Goal: Check status: Check status

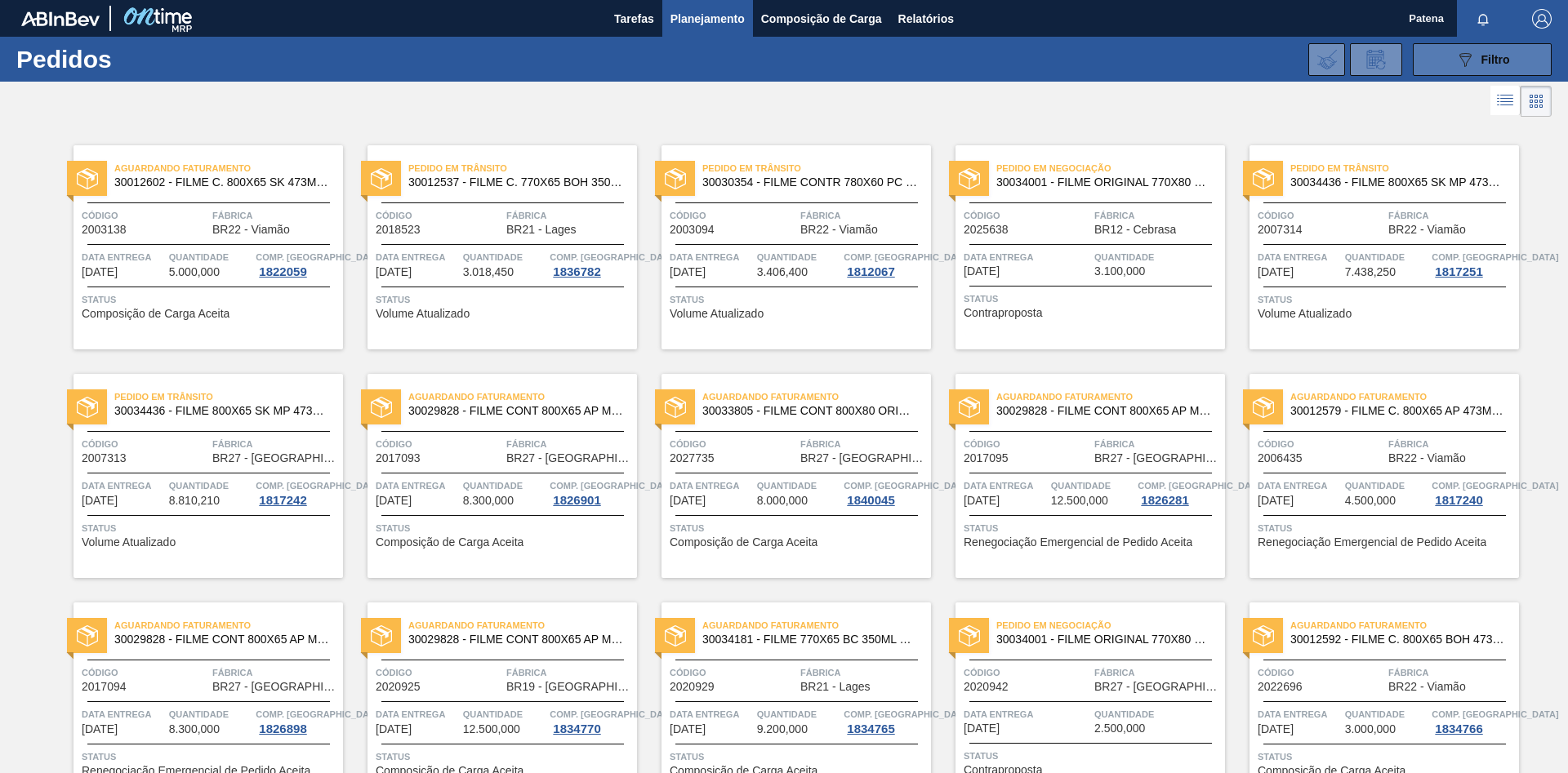
click at [1439, 68] on button "089F7B8B-B2A5-4AFE-B5C0-19BA573D28AC Filtro" at bounding box center [1482, 60] width 139 height 33
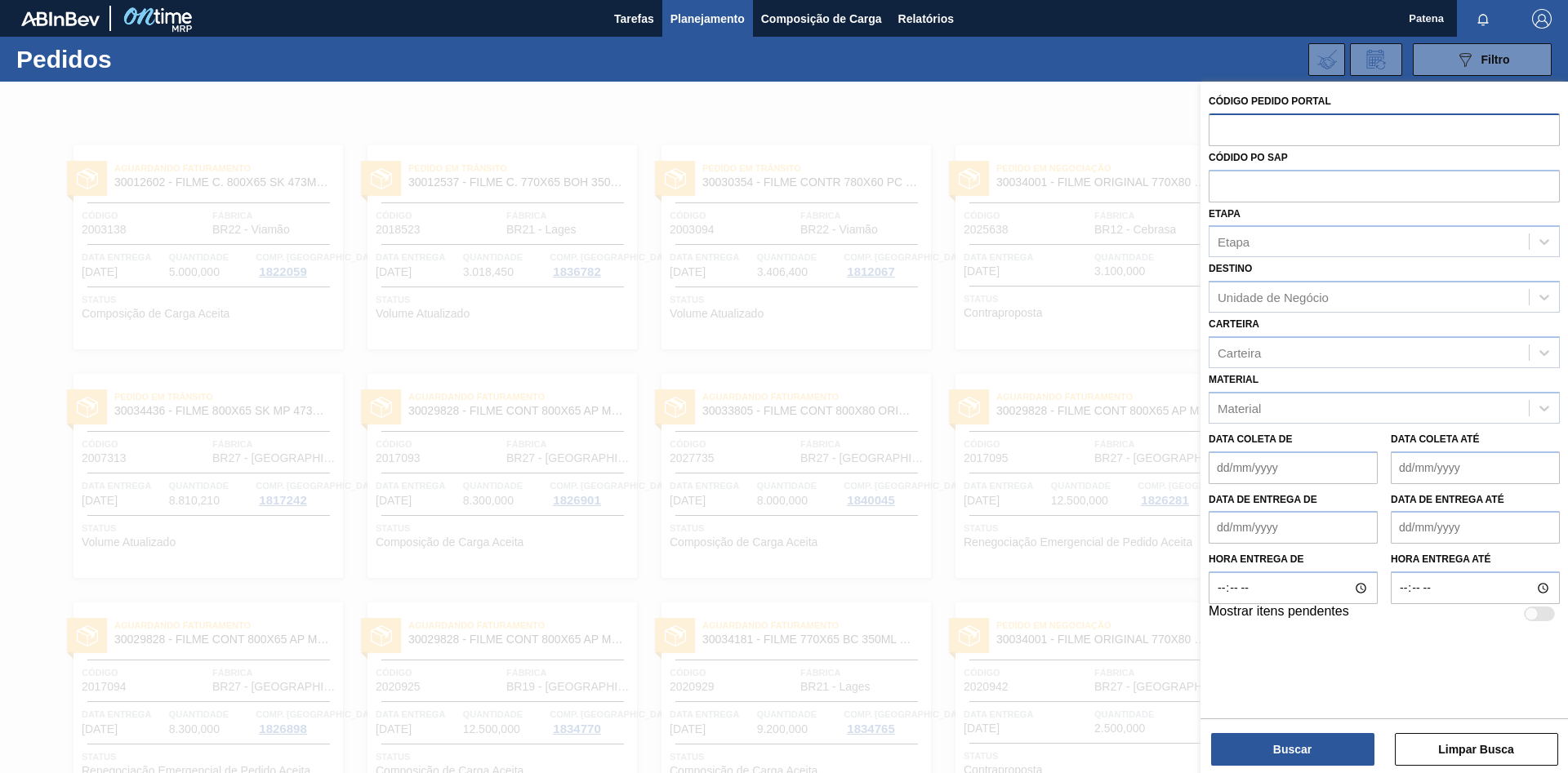
click at [1317, 141] on input "text" at bounding box center [1385, 129] width 351 height 31
paste input "2027735"
type input "2027735"
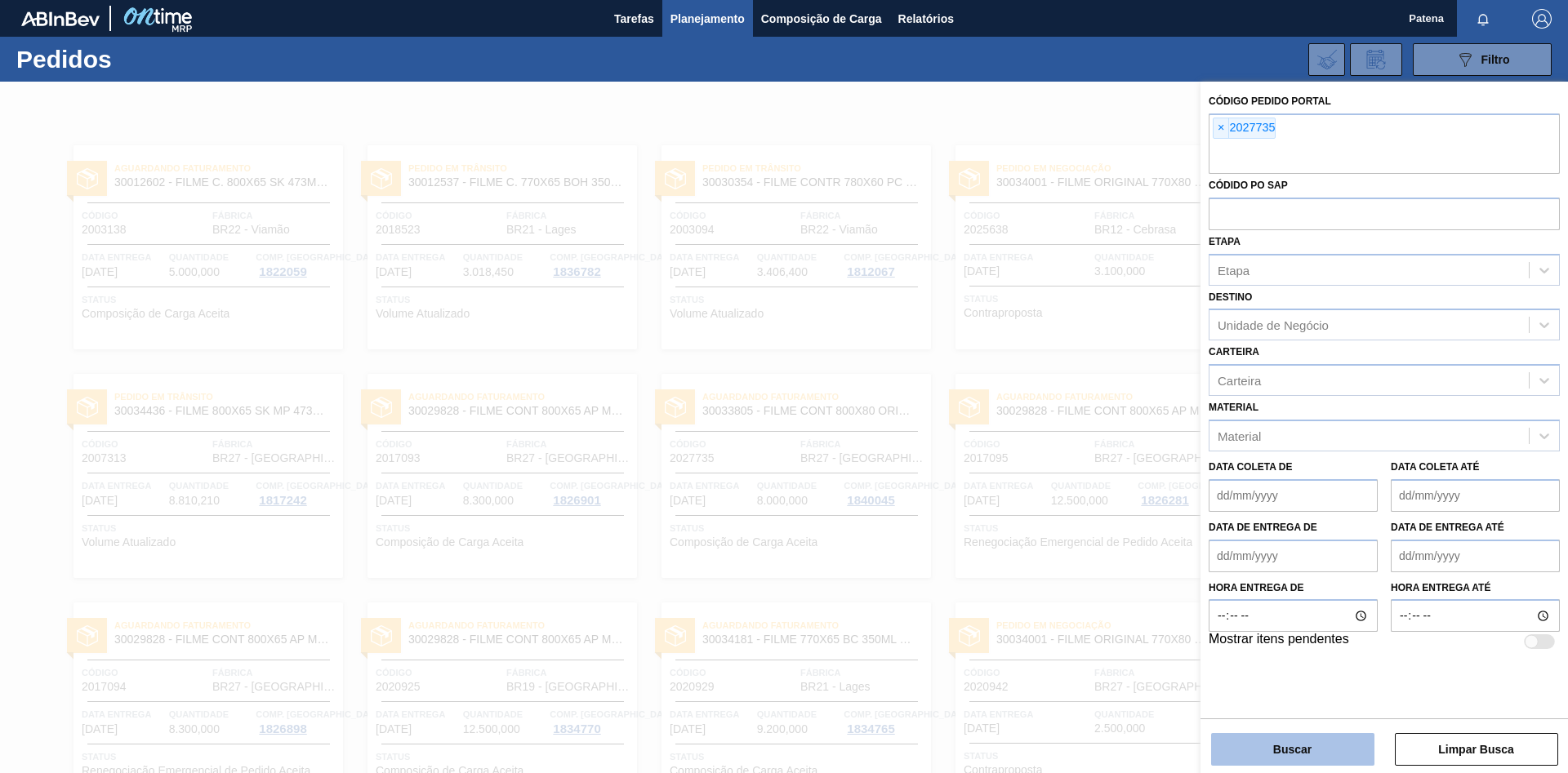
click at [1277, 748] on button "Buscar" at bounding box center [1292, 750] width 163 height 33
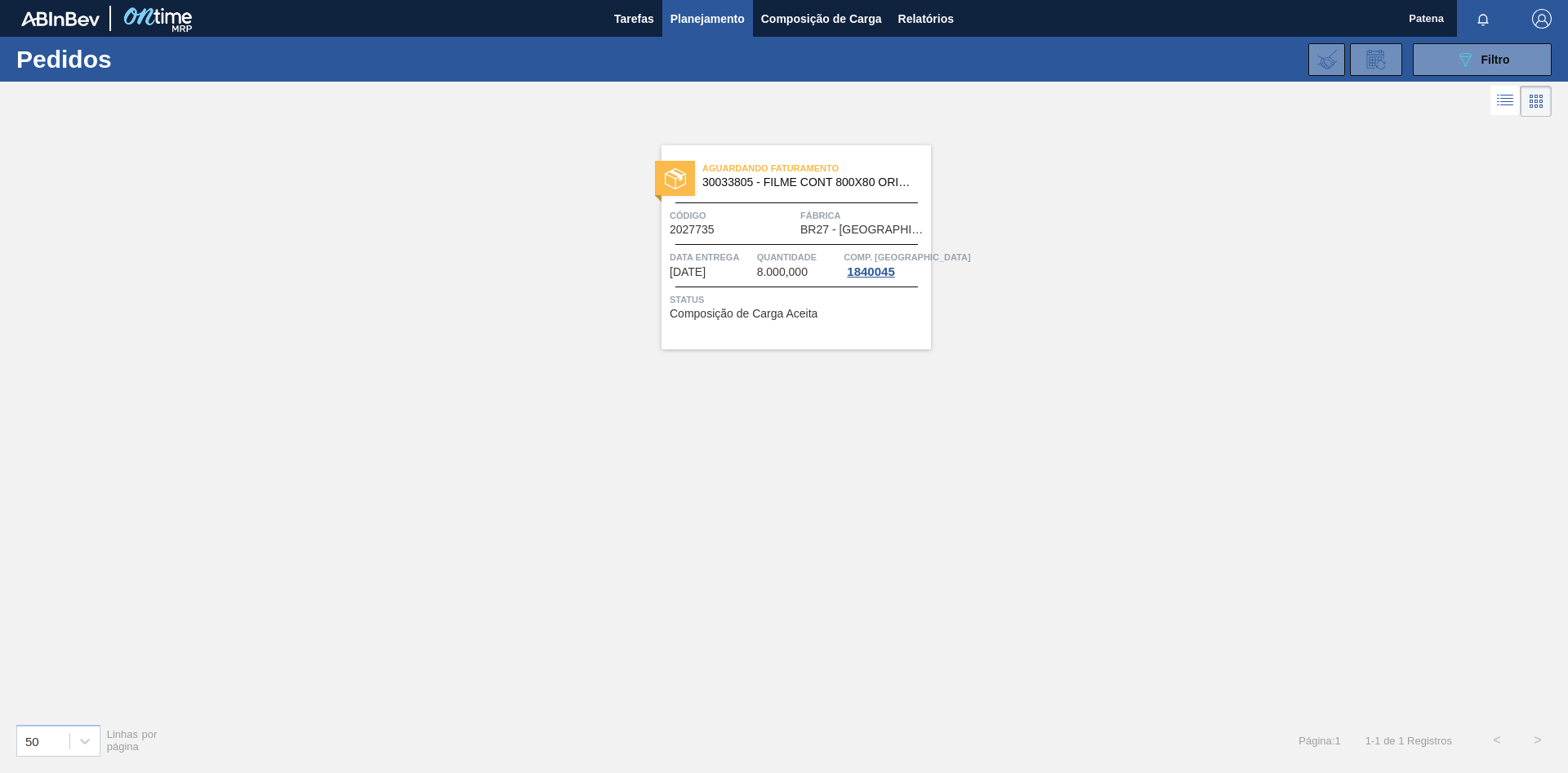
click at [977, 651] on div "Aguardando Faturamento 30033805 - FILME CONT 800X80 ORIG 473 MP C12 429 Código …" at bounding box center [784, 416] width 1568 height 590
click at [1441, 59] on button "089F7B8B-B2A5-4AFE-B5C0-19BA573D28AC Filtro" at bounding box center [1482, 60] width 139 height 33
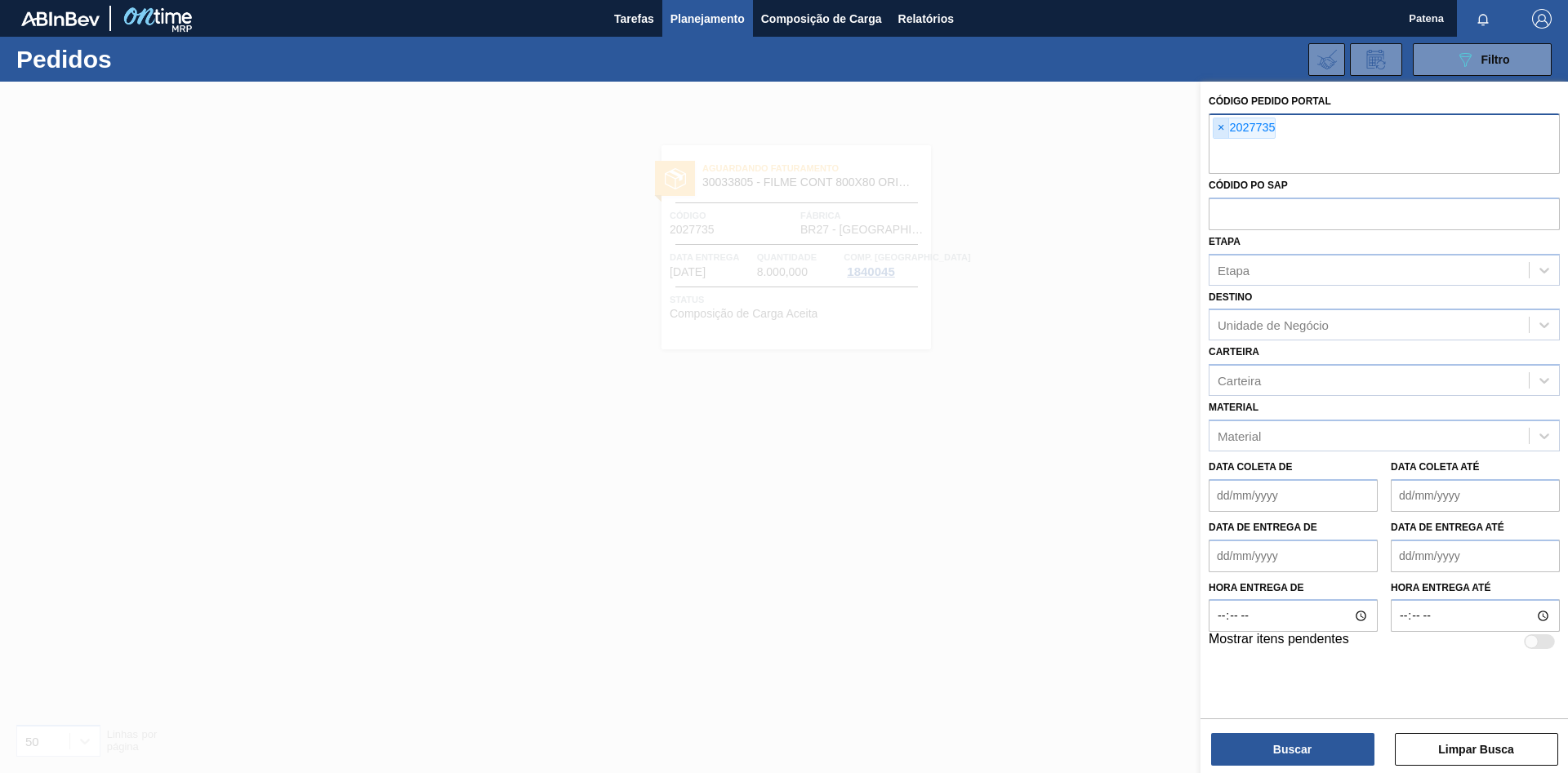
click at [1222, 129] on span "×" at bounding box center [1221, 128] width 15 height 19
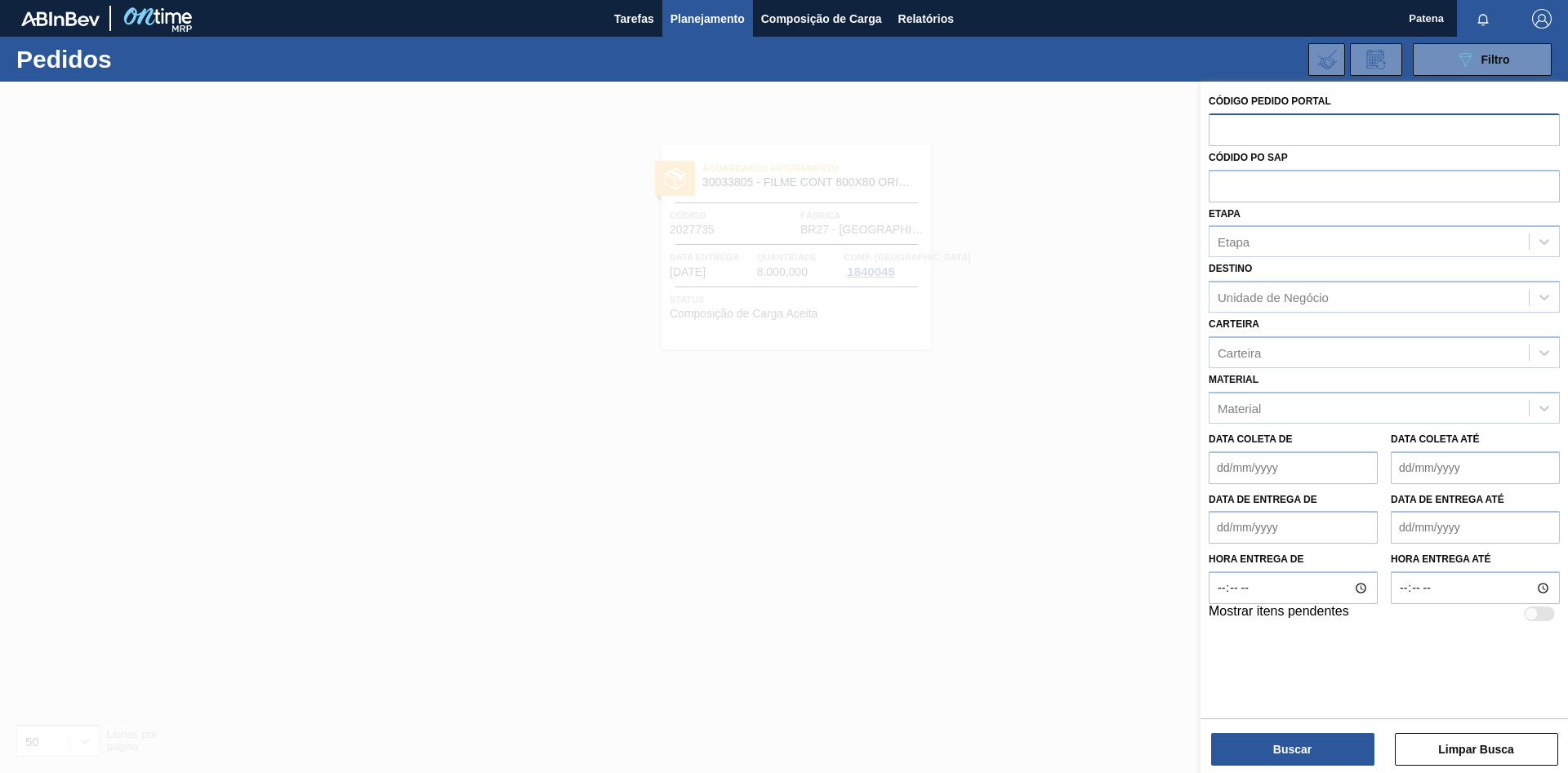
click at [1240, 129] on input "text" at bounding box center [1385, 129] width 351 height 31
type input "2006435"
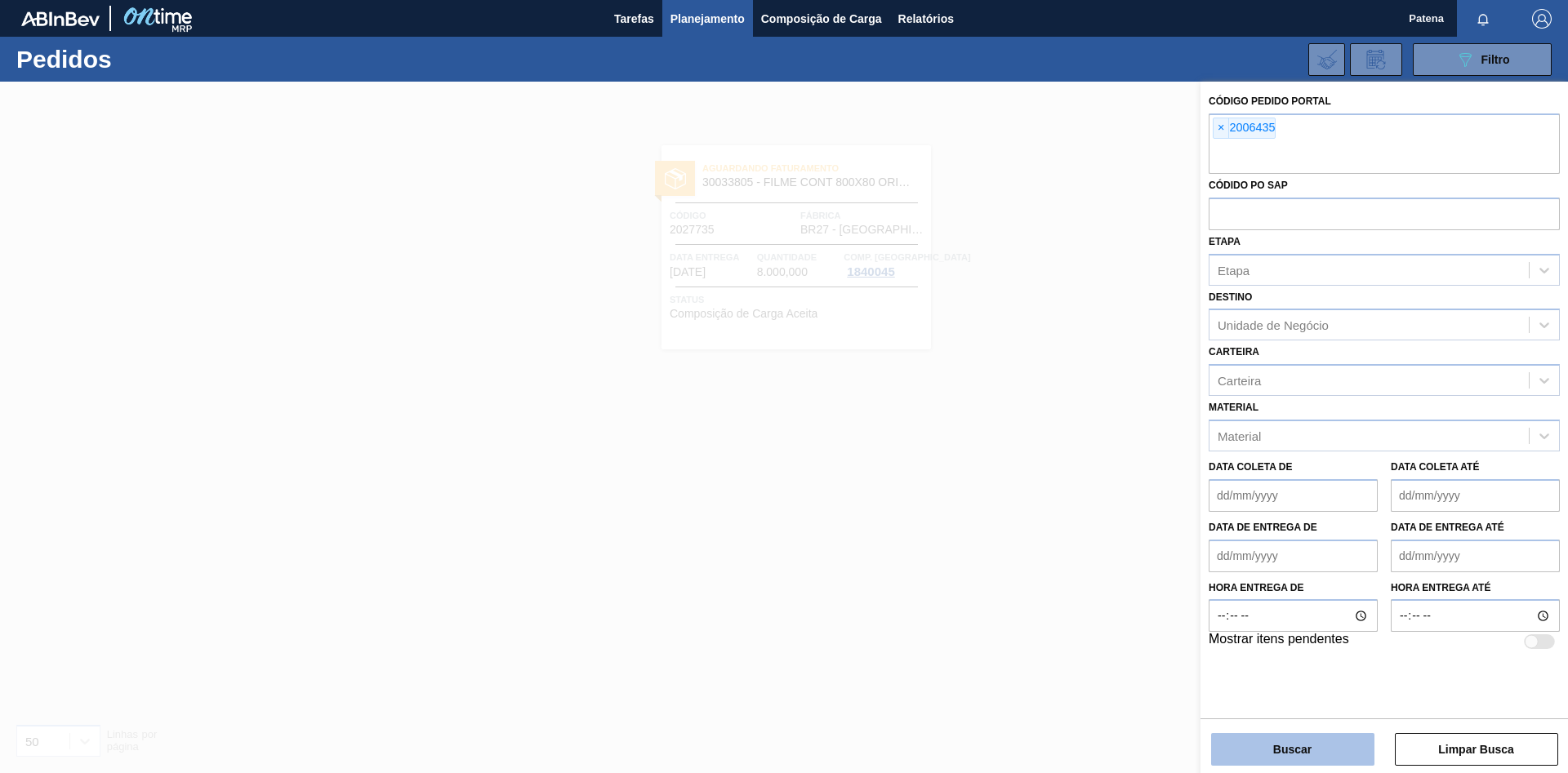
click at [1291, 757] on button "Buscar" at bounding box center [1292, 750] width 163 height 33
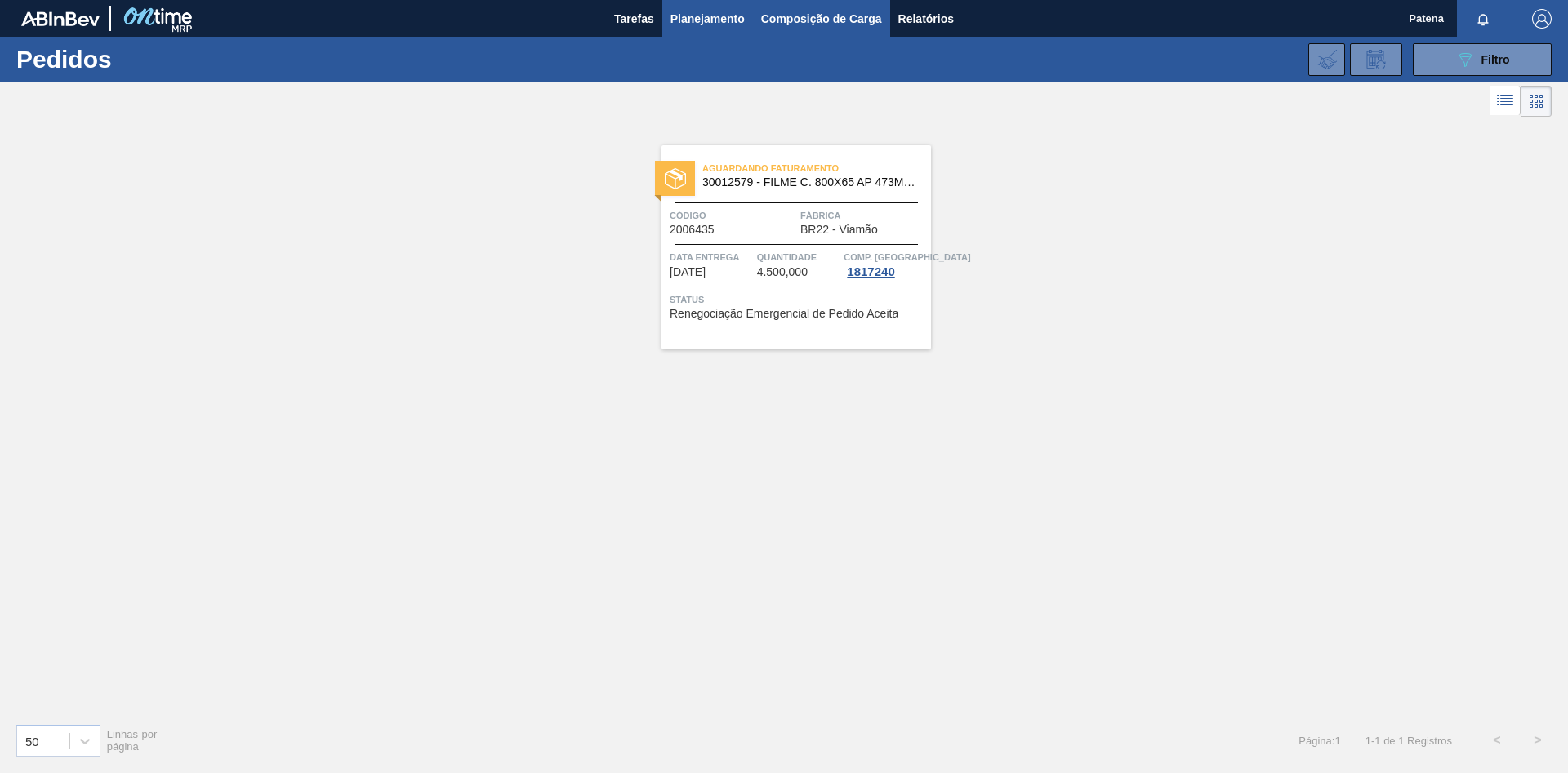
click at [802, 13] on span "Composição de Carga" at bounding box center [822, 18] width 121 height 19
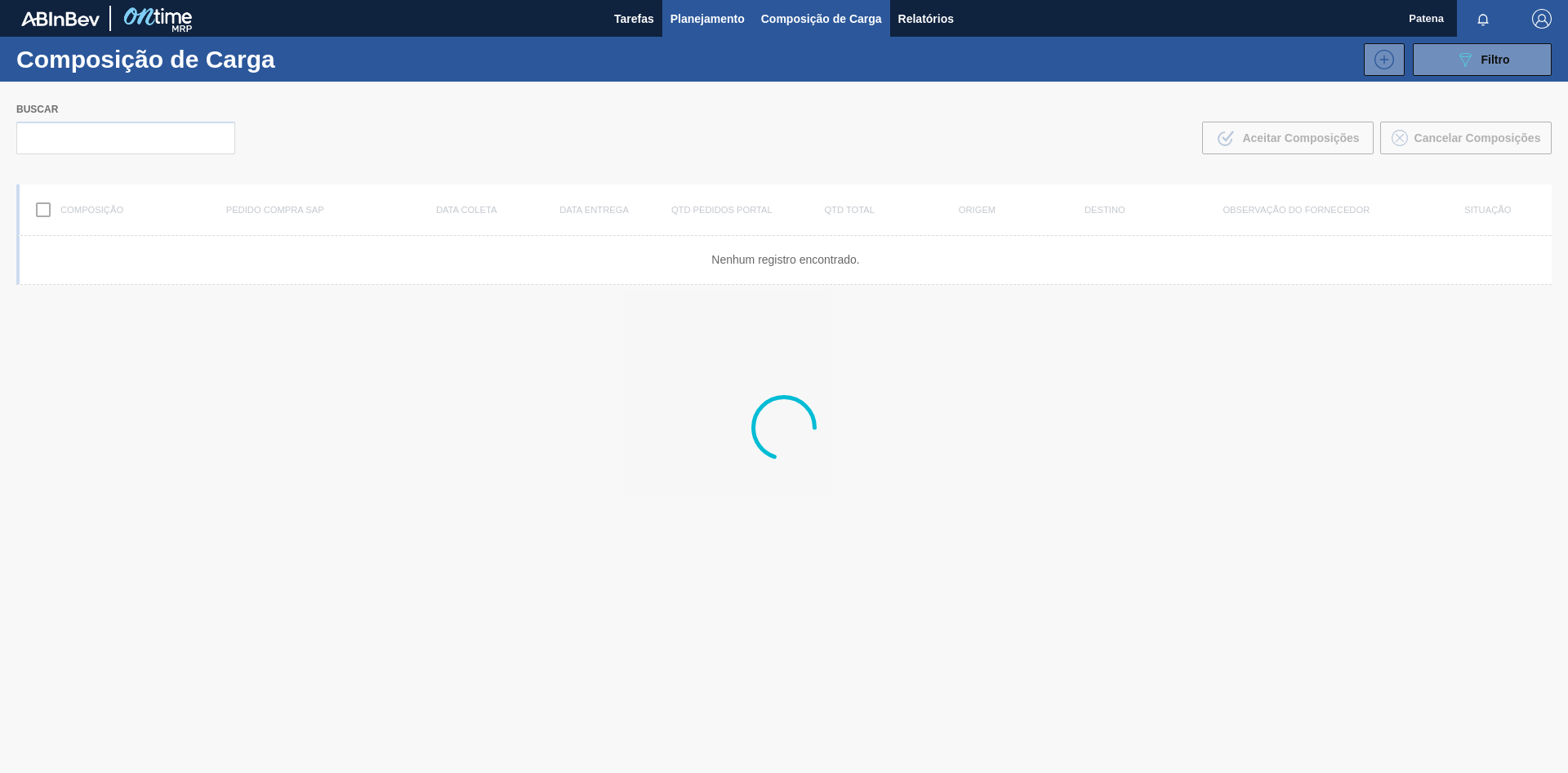
click at [700, 22] on span "Planejamento" at bounding box center [707, 18] width 74 height 19
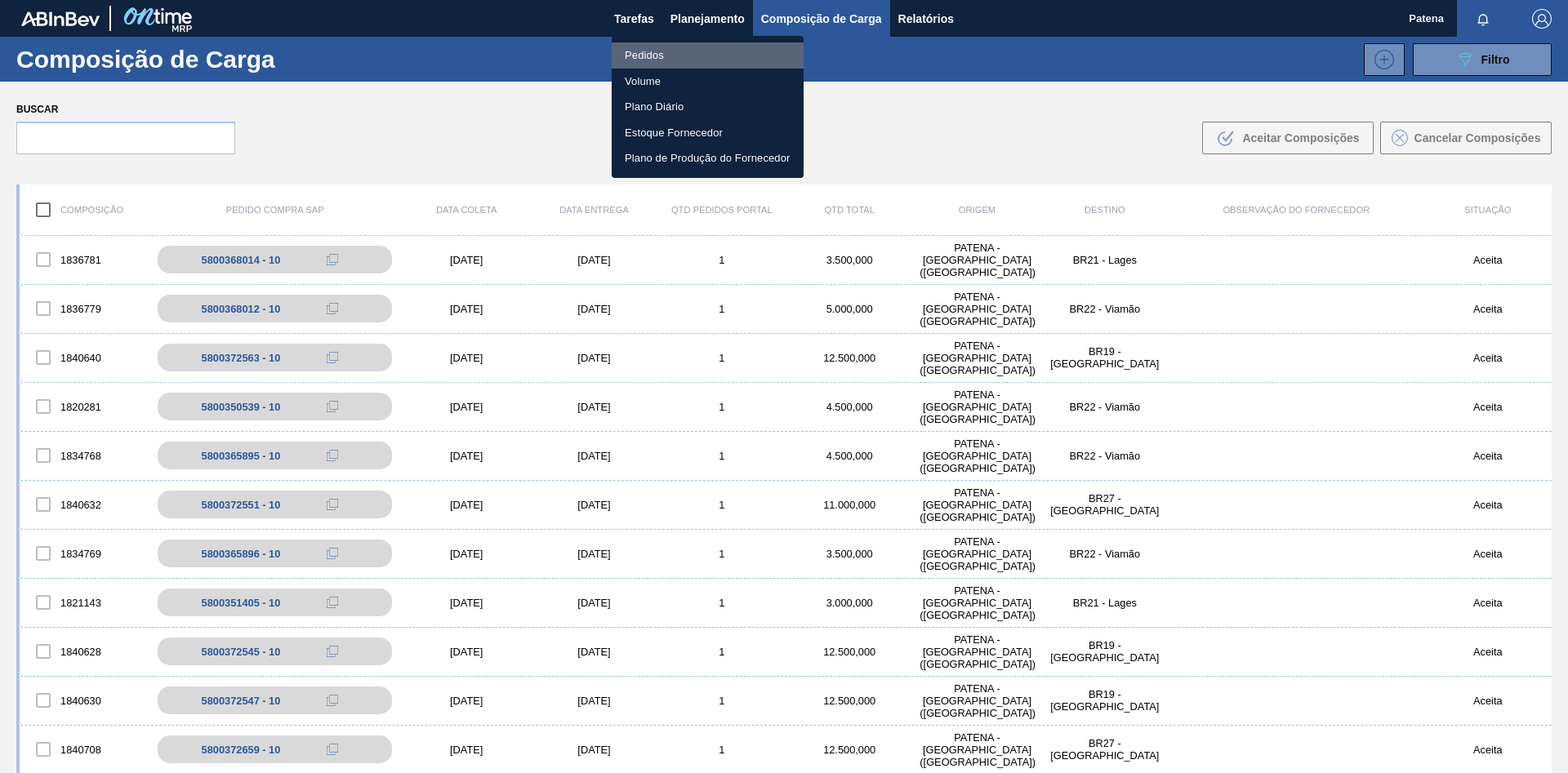
click at [729, 56] on li "Pedidos" at bounding box center [708, 55] width 192 height 26
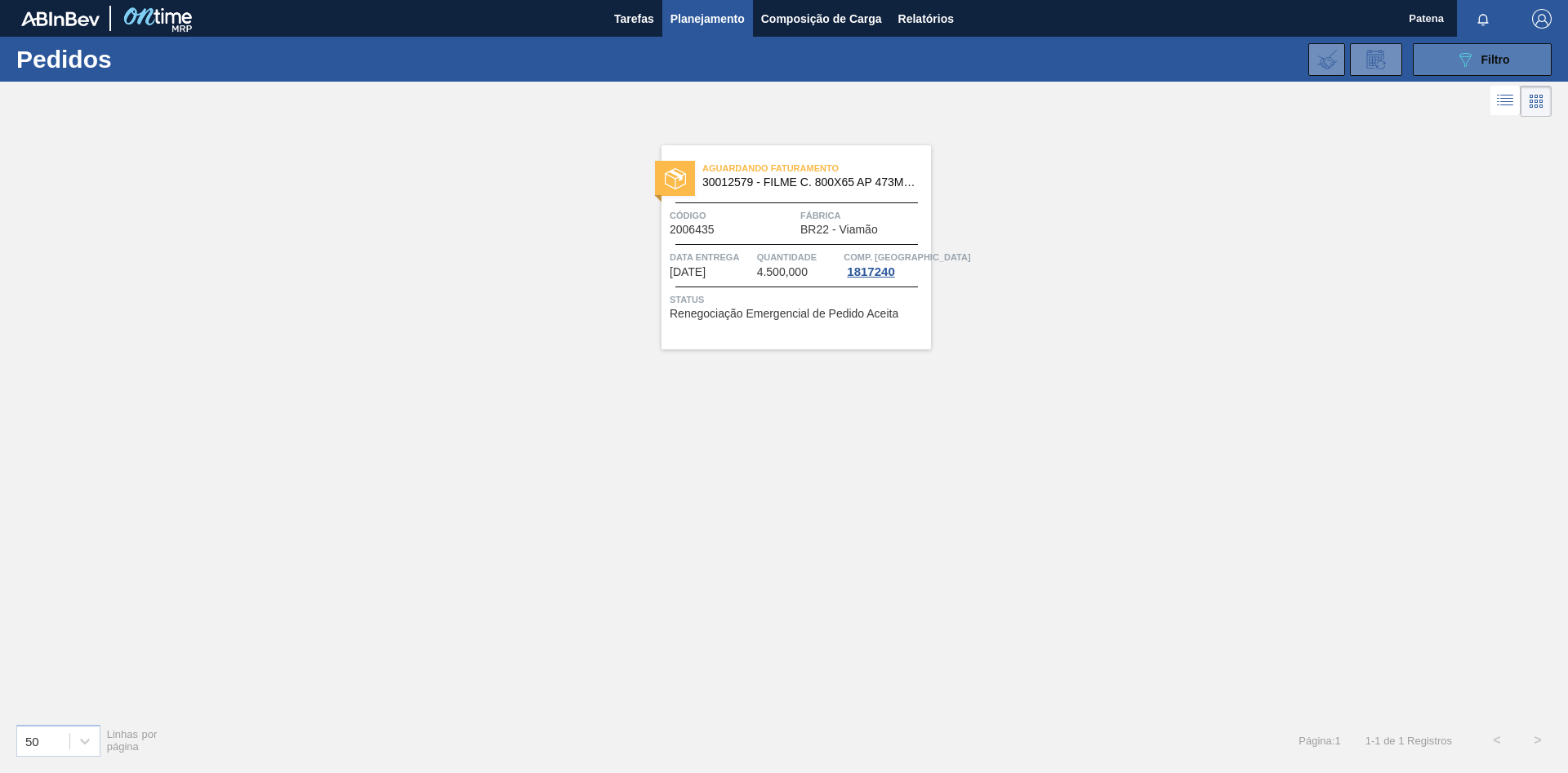
click at [1503, 56] on span "Filtro" at bounding box center [1496, 60] width 29 height 13
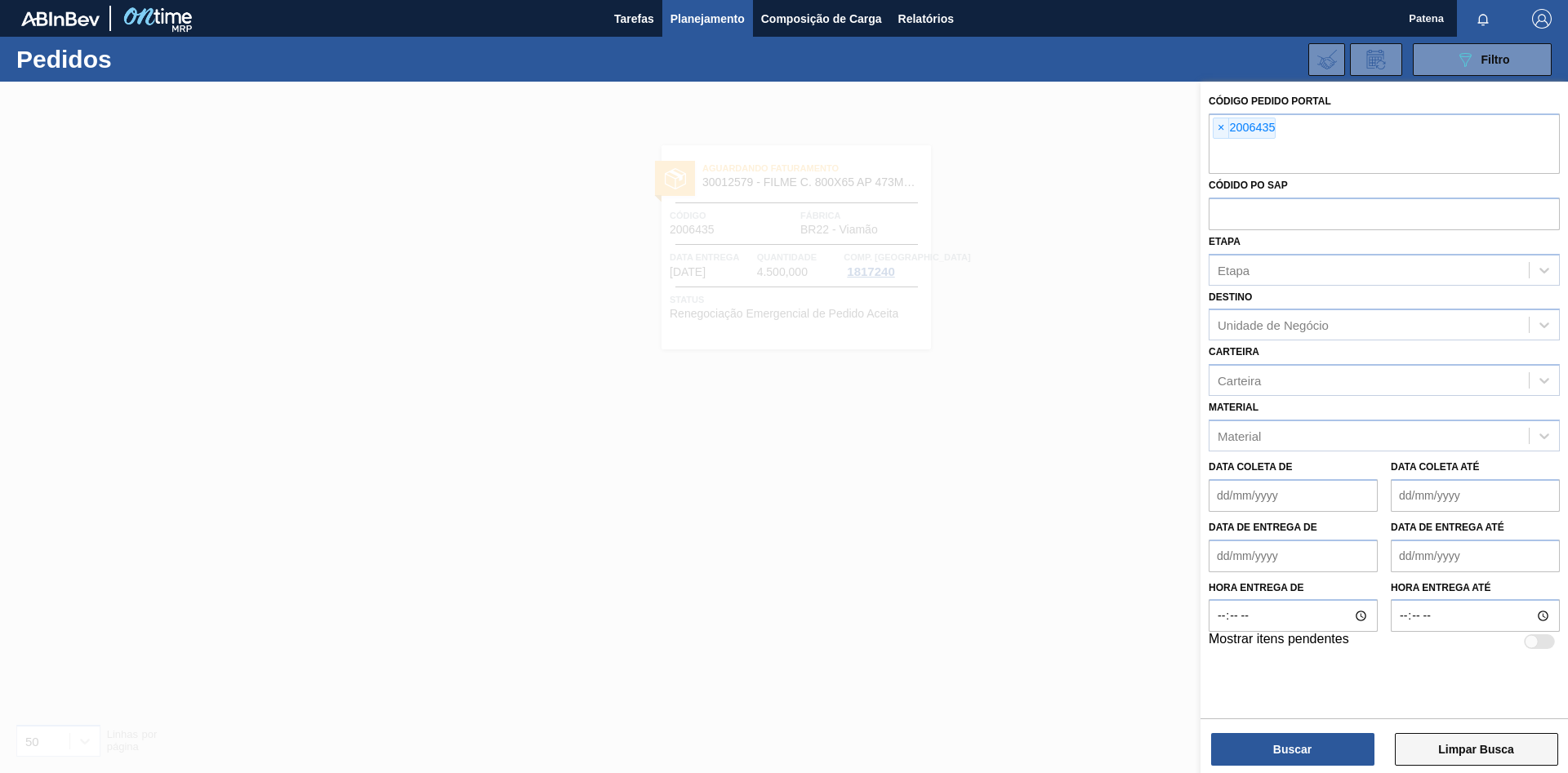
click at [1465, 744] on button "Limpar Busca" at bounding box center [1476, 750] width 163 height 33
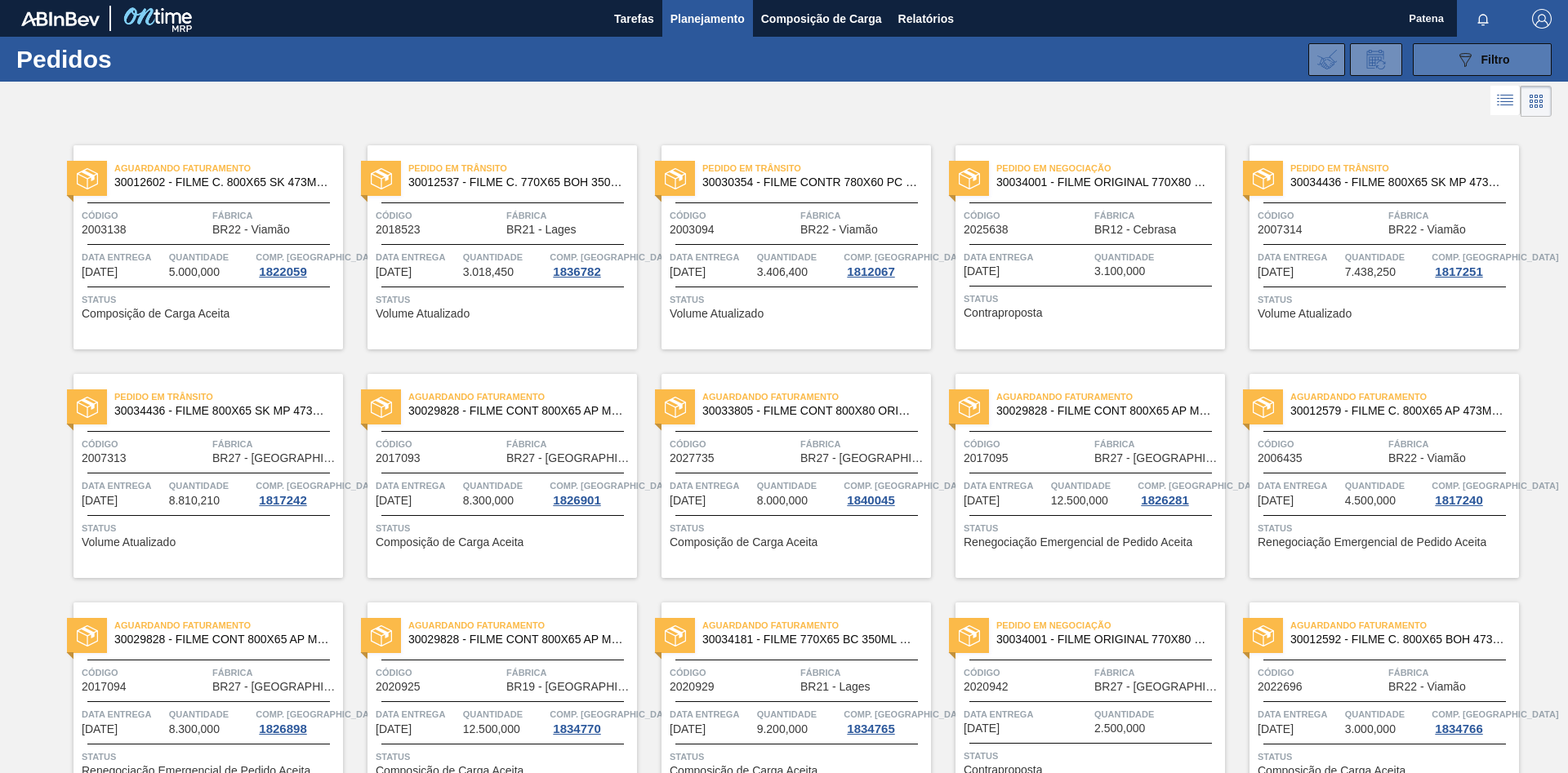
click at [1475, 56] on div "089F7B8B-B2A5-4AFE-B5C0-19BA573D28AC Filtro" at bounding box center [1482, 60] width 55 height 19
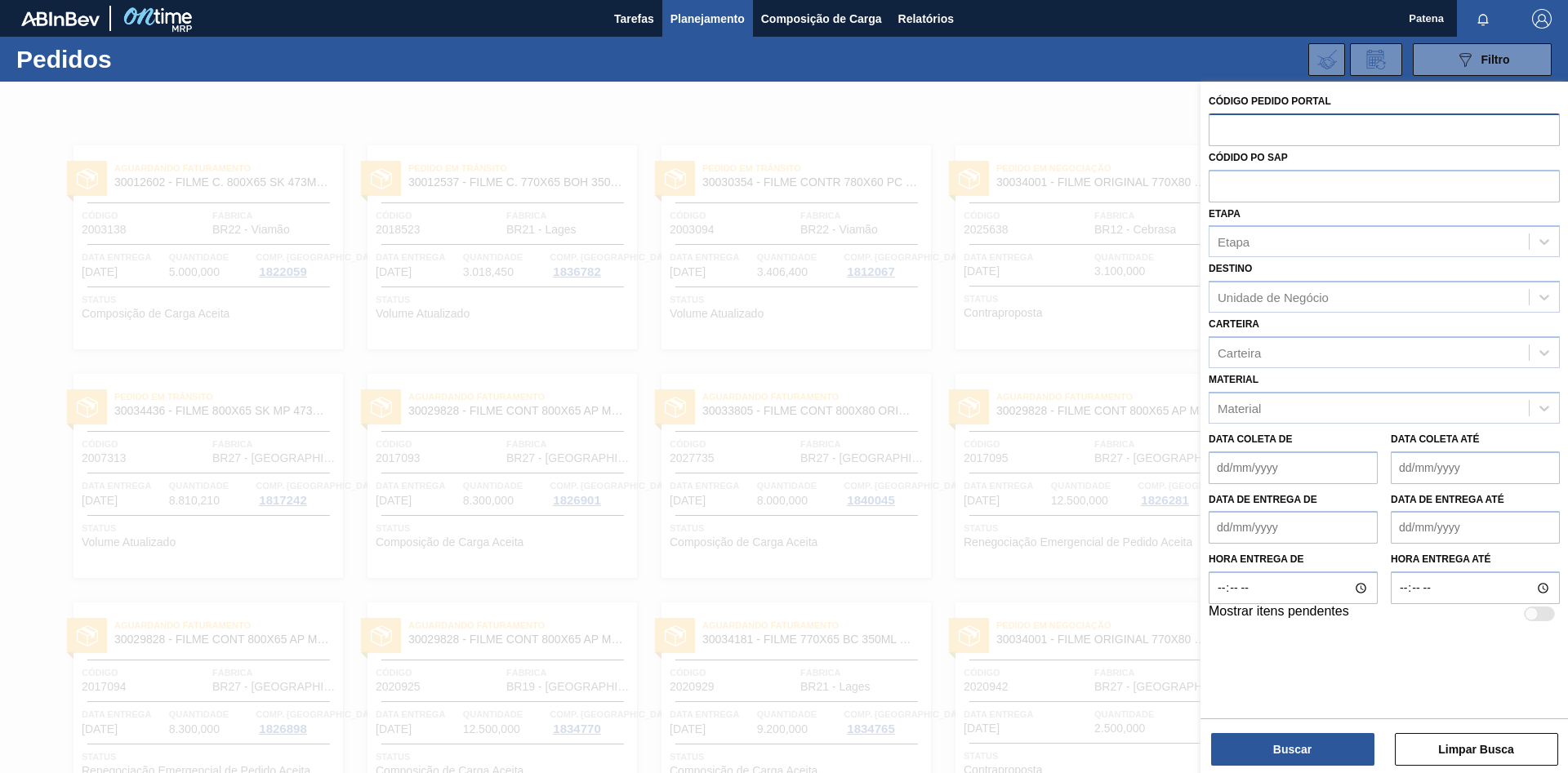
click at [1291, 134] on input "text" at bounding box center [1385, 129] width 351 height 31
type input "2007313"
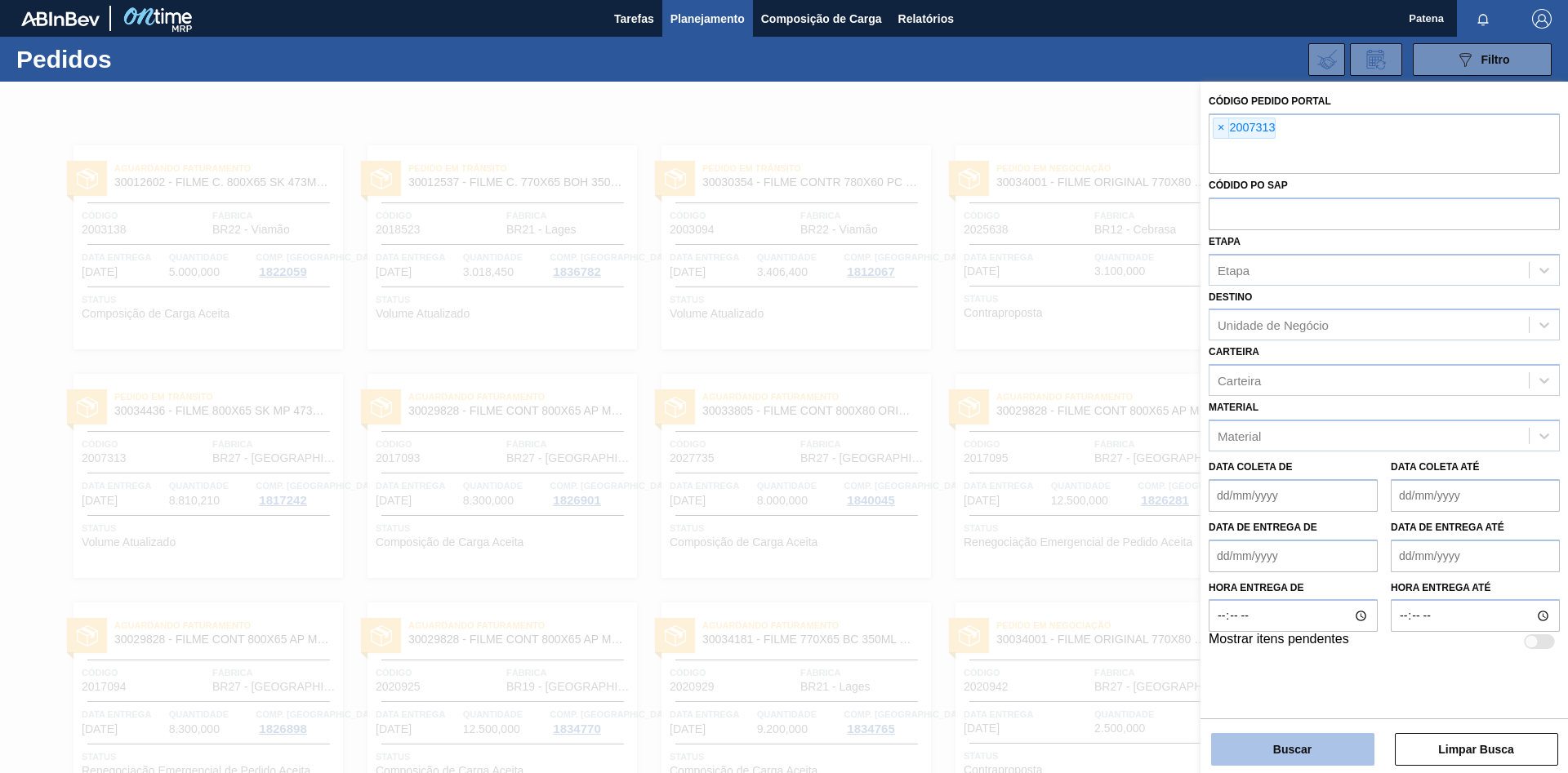
click at [1314, 750] on button "Buscar" at bounding box center [1292, 750] width 163 height 33
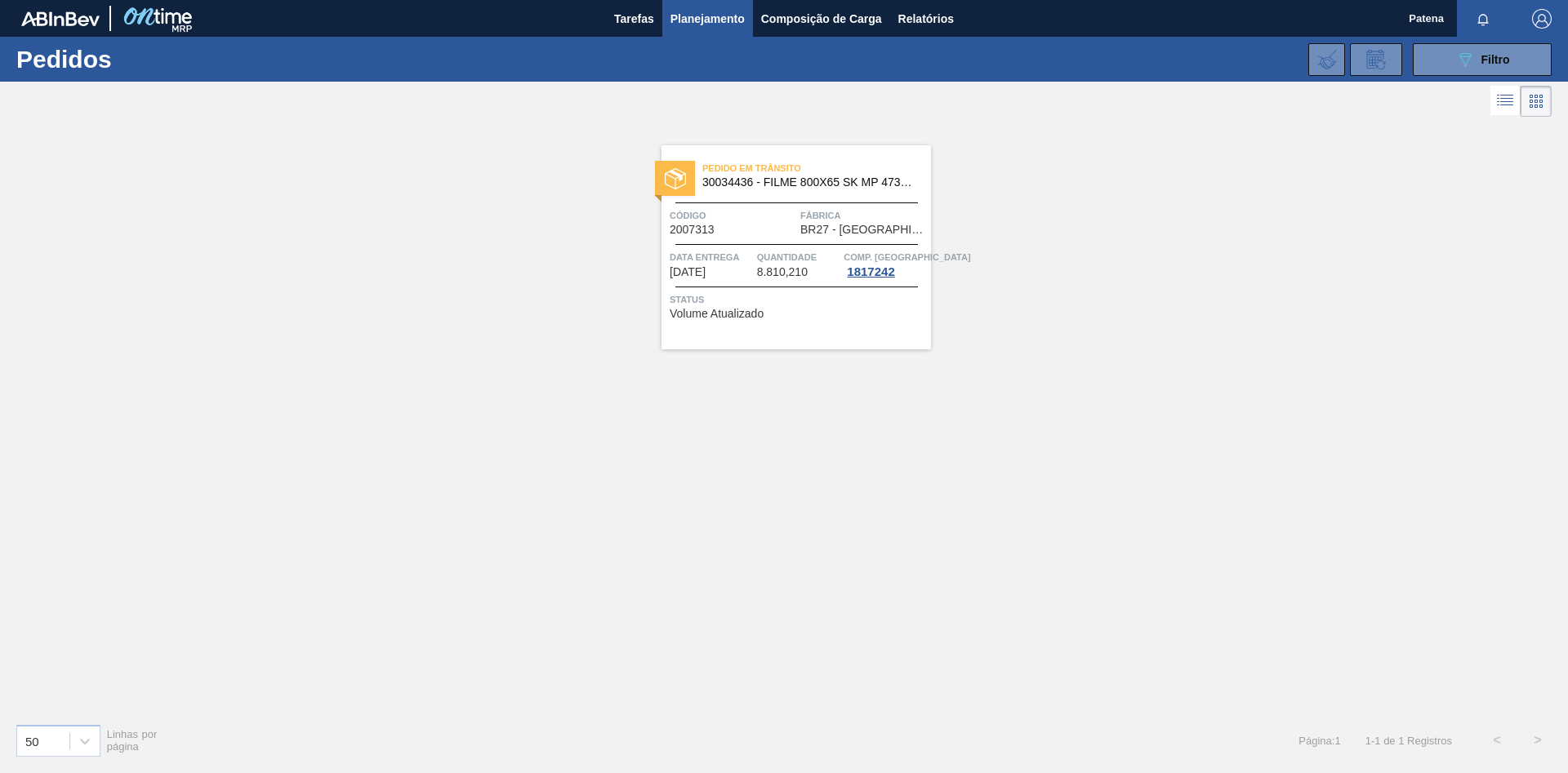
click at [758, 243] on div "Pedido em Trânsito 30034436 - FILME 800X65 SK MP 473ML C12 Código 2007313 Fábri…" at bounding box center [796, 247] width 270 height 205
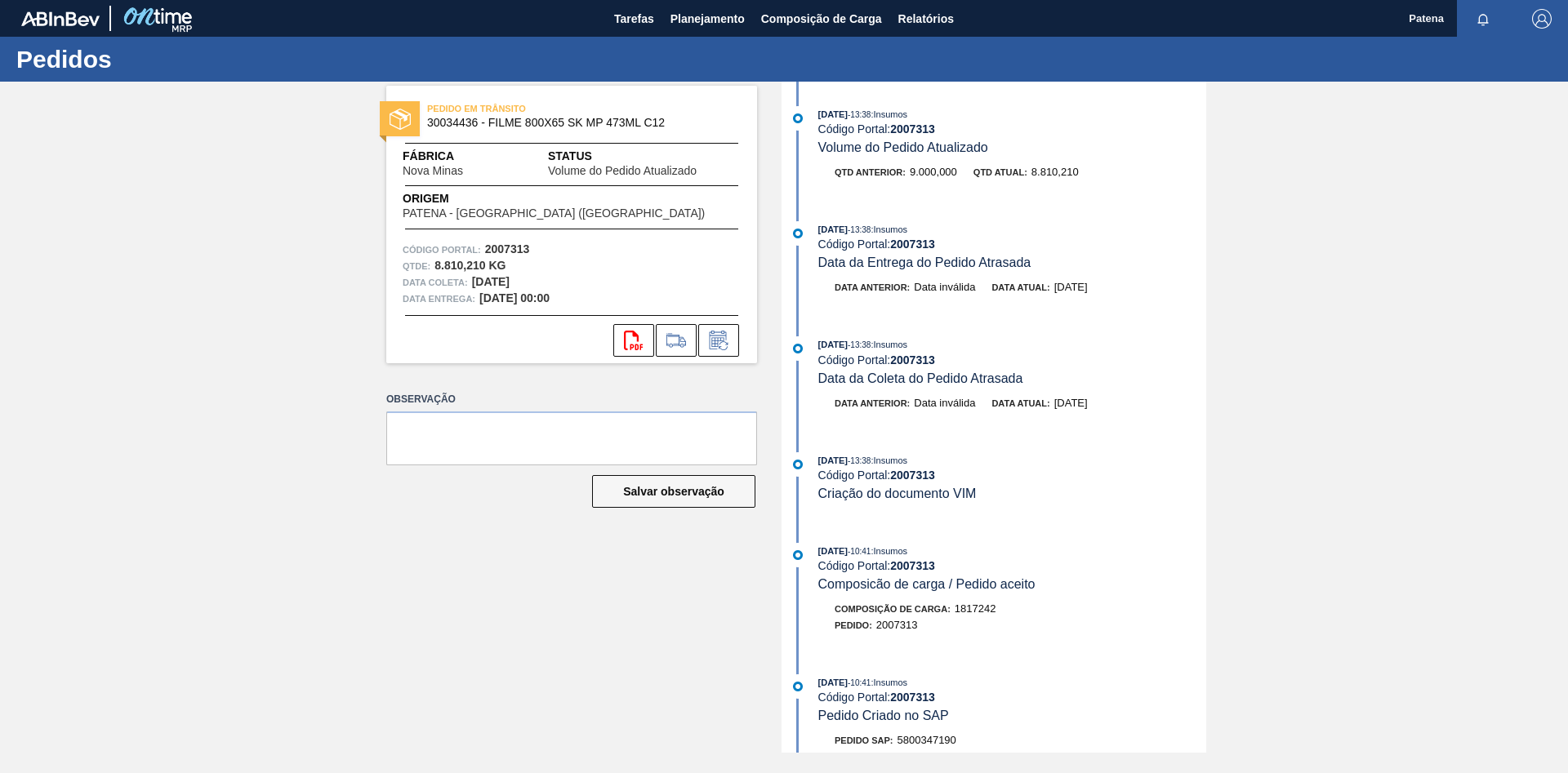
click at [486, 618] on div "PEDIDO EM TRÂNSITO 30034436 - FILME 800X65 SK MP 473ML C12 Fábrica Nova Minas S…" at bounding box center [560, 417] width 396 height 671
click at [298, 513] on div "PEDIDO EM TRÂNSITO 30034436 - FILME 800X65 SK MP 473ML C12 Fábrica Nova Minas S…" at bounding box center [784, 417] width 1568 height 671
